Goal: Transaction & Acquisition: Purchase product/service

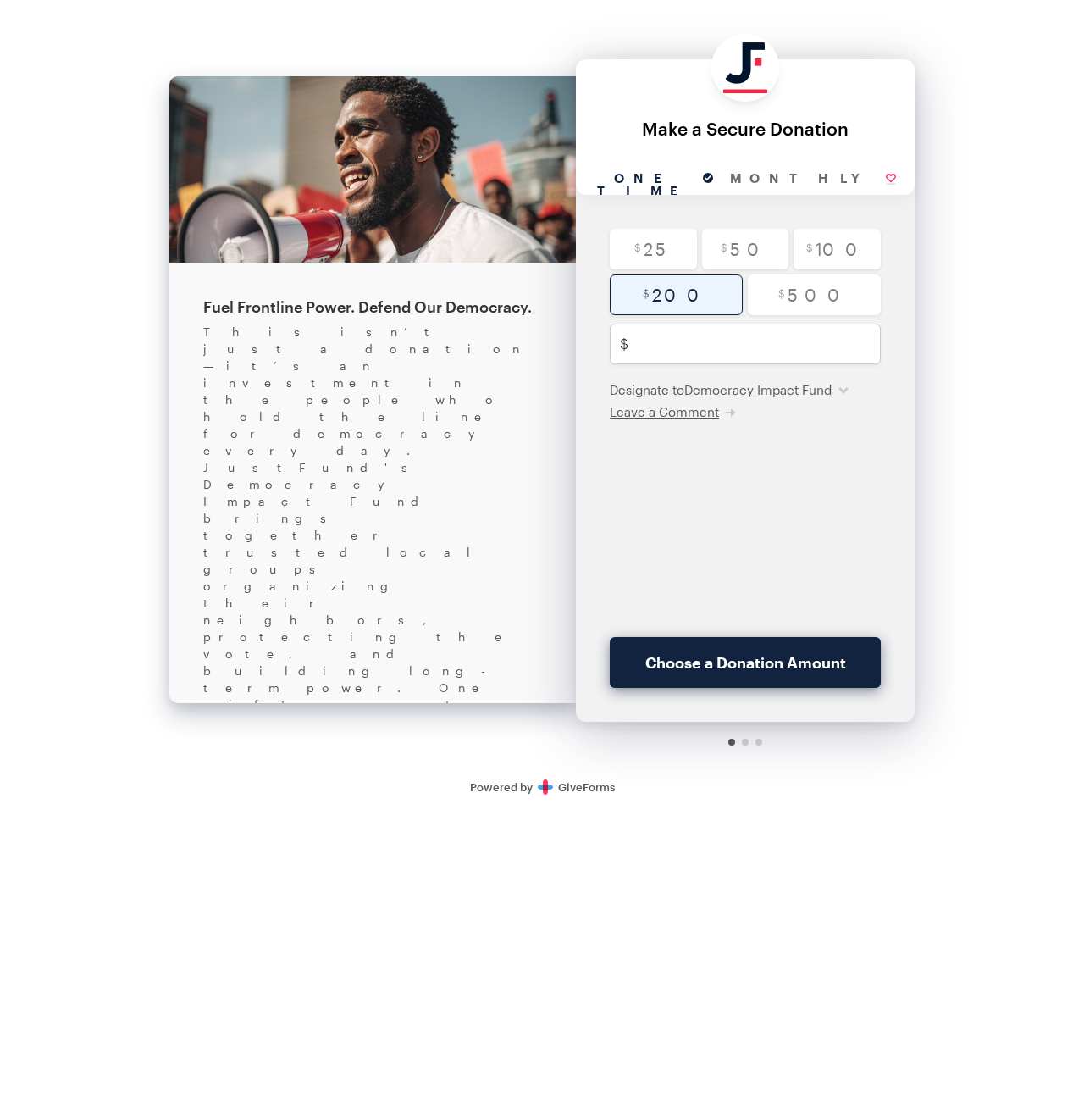
click at [703, 284] on input "radio" at bounding box center [676, 295] width 133 height 41
radio input "true"
type input "200"
checkbox input "true"
click at [727, 250] on input "radio" at bounding box center [746, 249] width 87 height 41
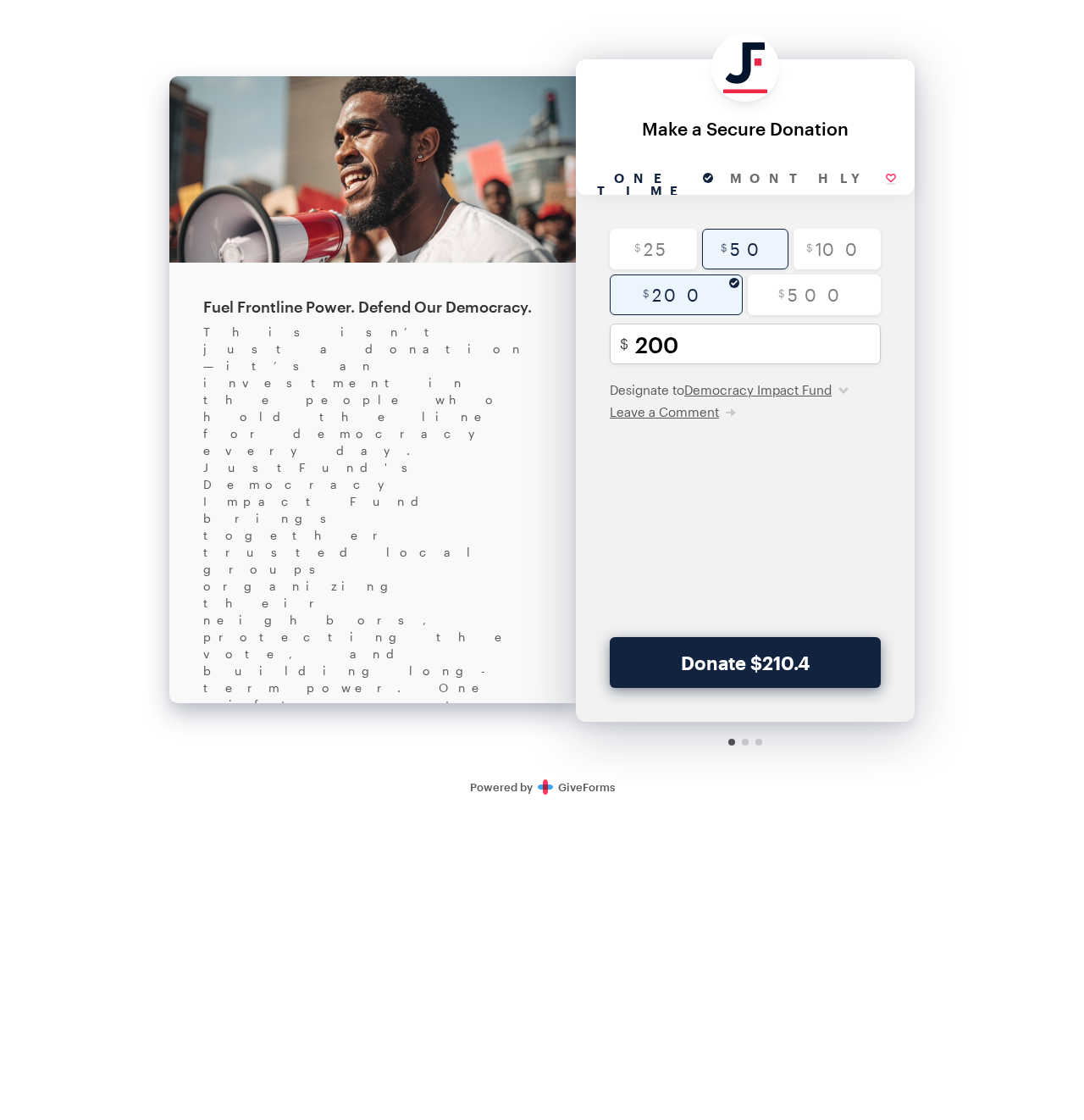
radio input "true"
type input "50"
checkbox input "true"
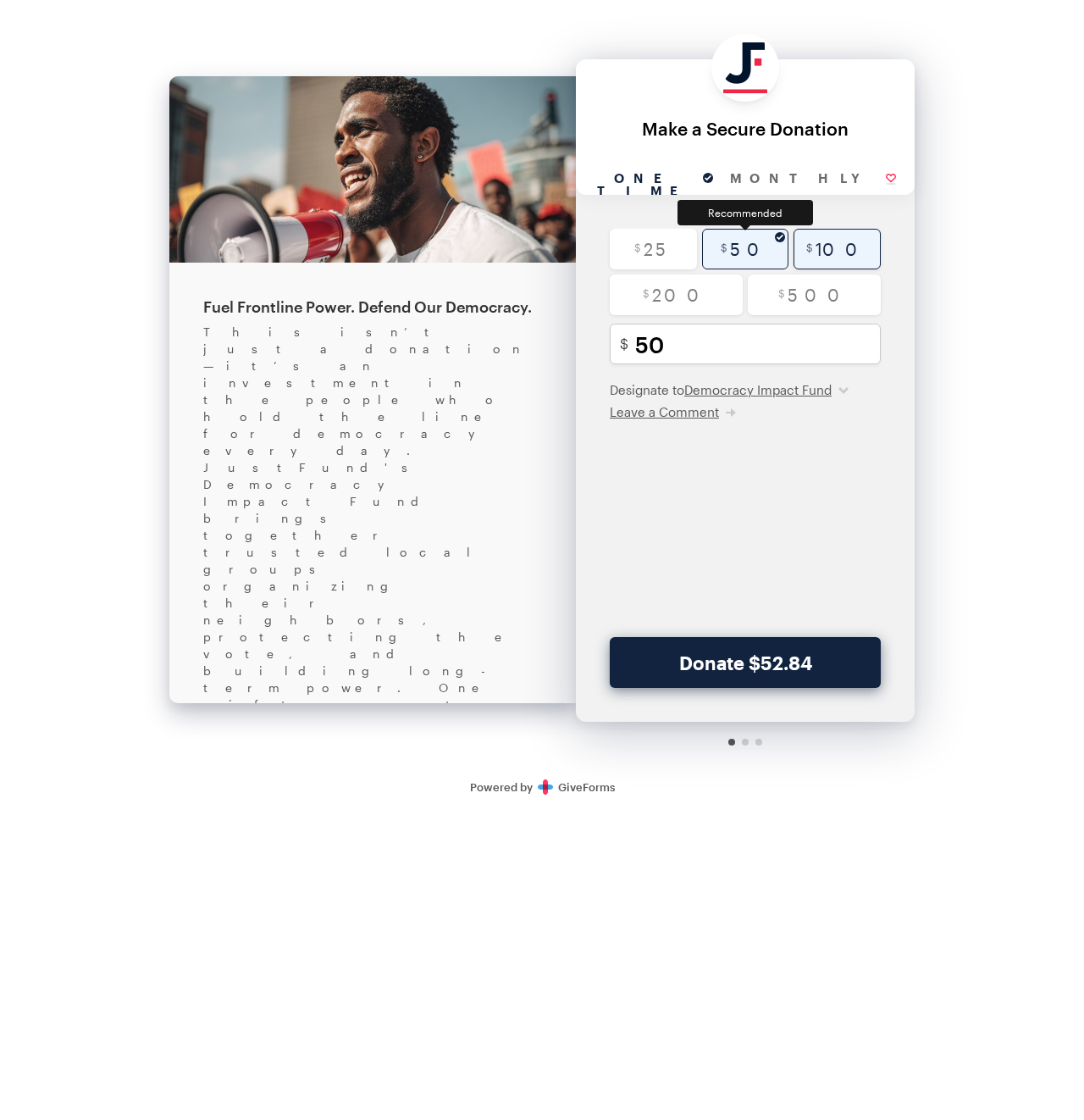
click at [850, 250] on input "radio" at bounding box center [837, 249] width 87 height 41
radio input "true"
type input "100"
checkbox input "true"
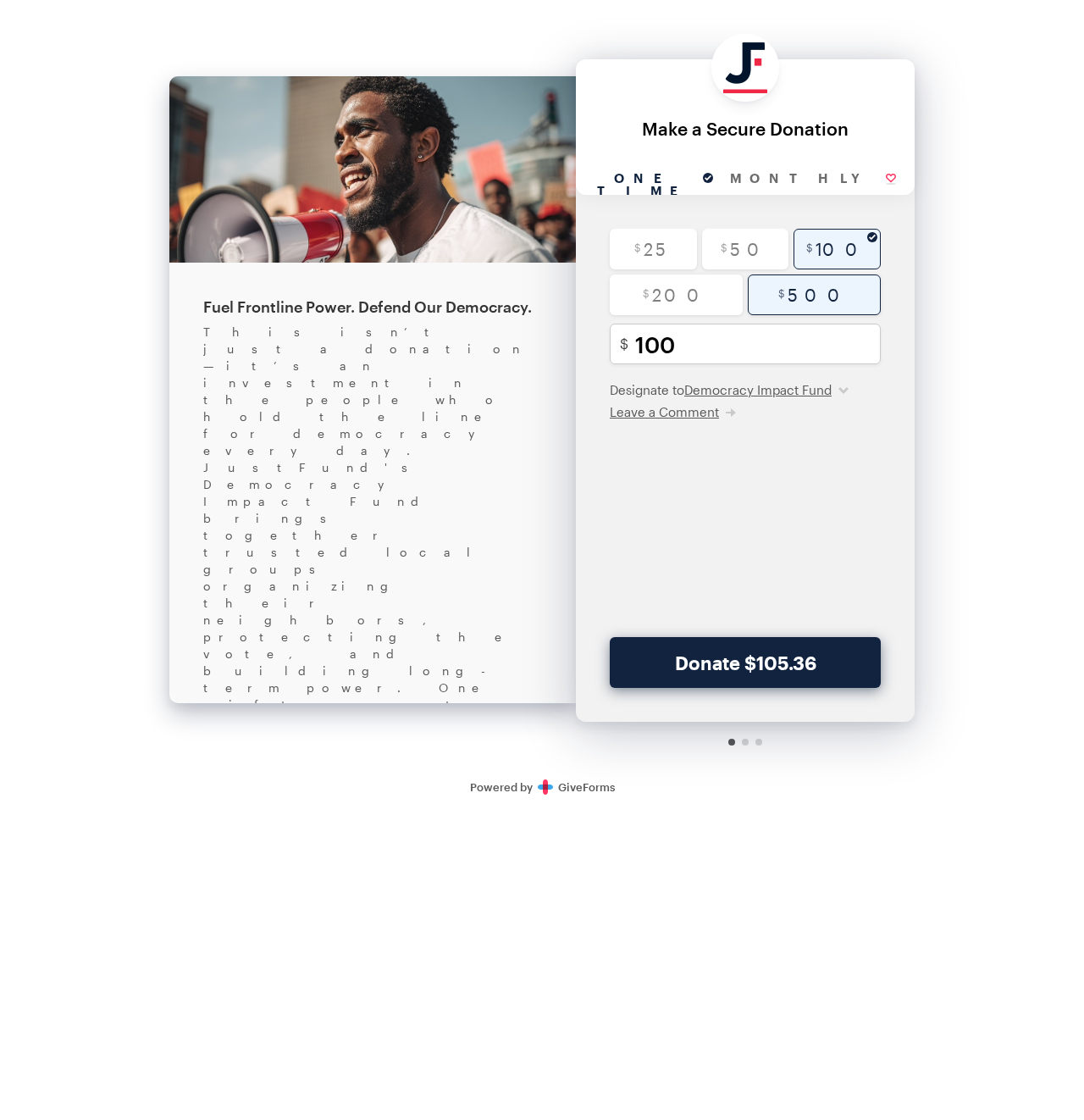
click at [841, 290] on input "radio" at bounding box center [813, 295] width 133 height 41
radio input "true"
type input "500"
checkbox input "true"
click at [654, 238] on input "radio" at bounding box center [654, 249] width 87 height 41
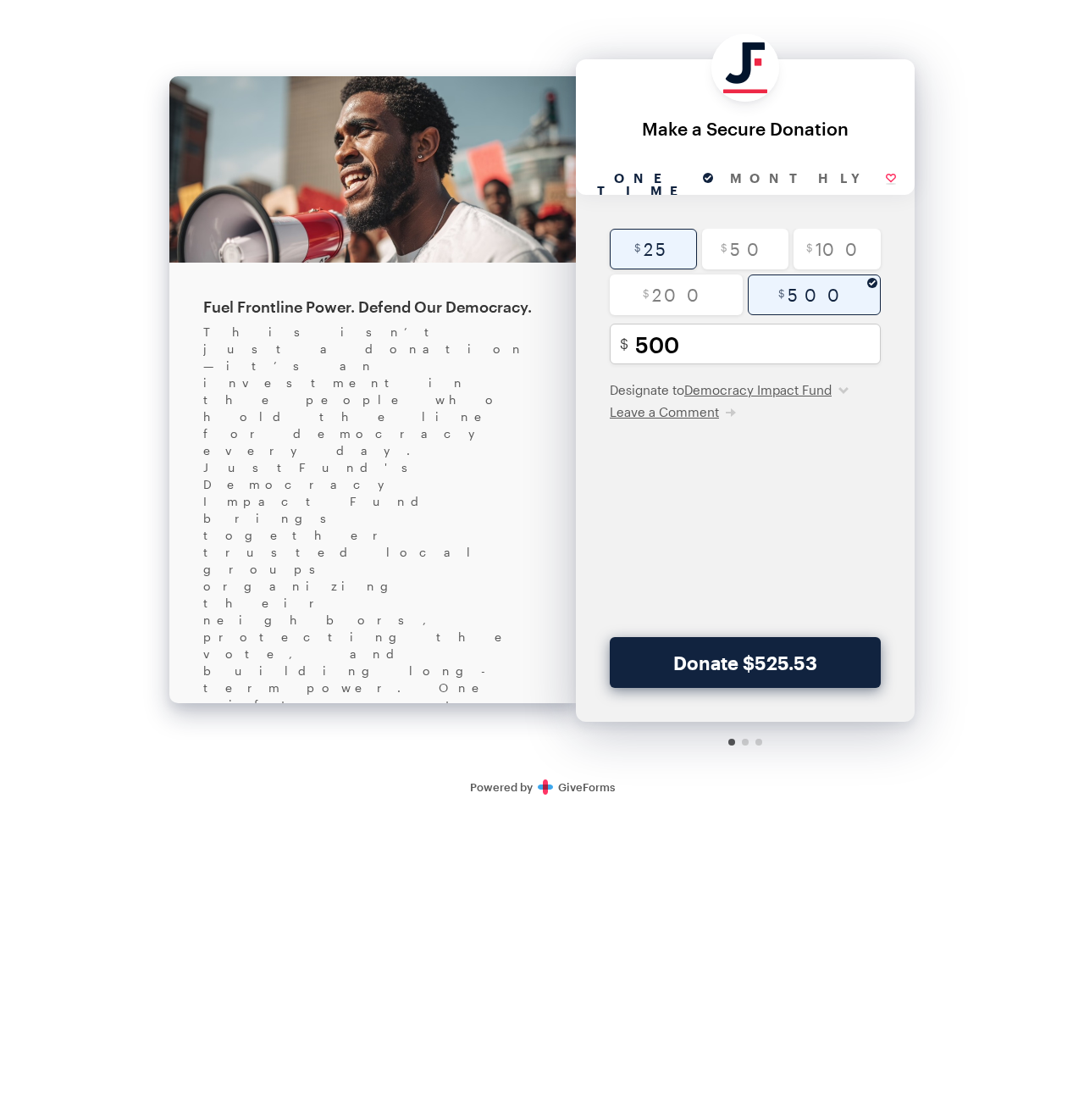
radio input "true"
type input "25"
checkbox input "true"
click at [992, 520] on div "Back About this Fundraiser Back Fuel Frontline Power. Defend Our Democracy. Thi…" at bounding box center [542, 405] width 1084 height 812
